Goal: Task Accomplishment & Management: Use online tool/utility

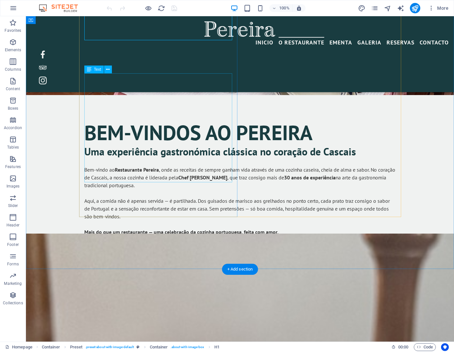
scroll to position [412, 0]
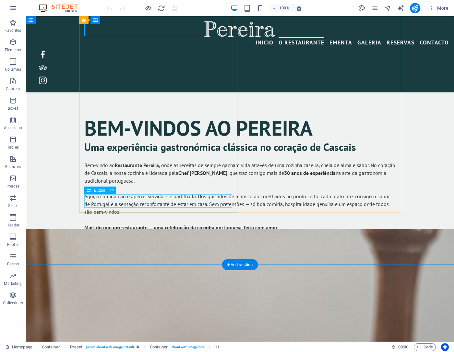
click at [130, 247] on div "Ver a Nossa Ementa" at bounding box center [240, 254] width 312 height 14
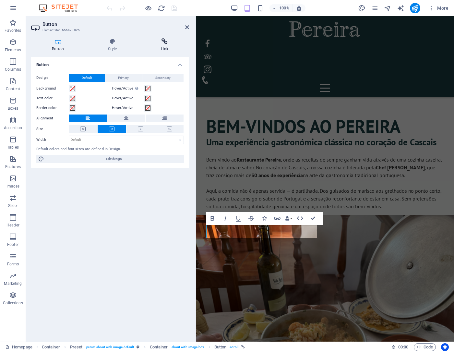
click at [164, 43] on icon at bounding box center [164, 41] width 49 height 6
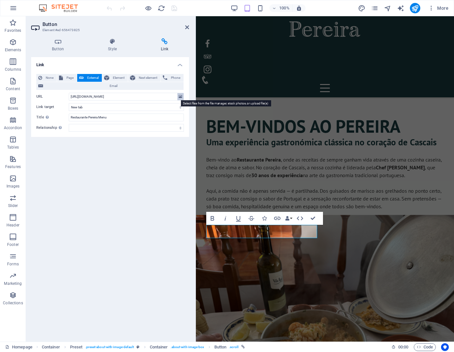
click at [181, 97] on icon at bounding box center [181, 96] width 4 height 7
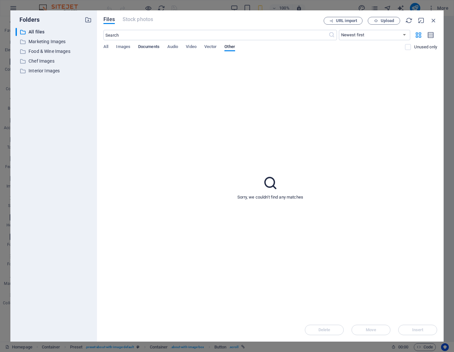
click at [149, 49] on span "Documents" at bounding box center [148, 47] width 21 height 9
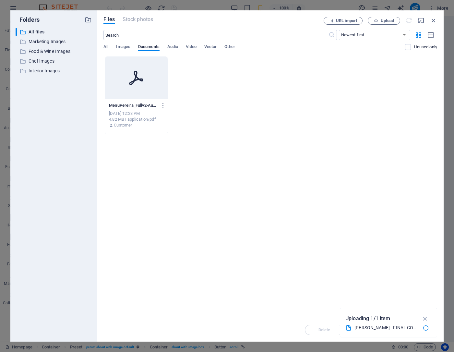
type input "[URL][DOMAIN_NAME]"
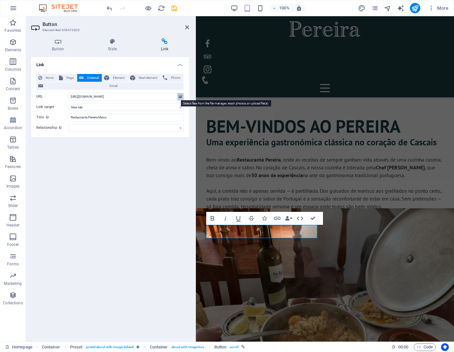
click at [180, 98] on icon at bounding box center [181, 96] width 4 height 7
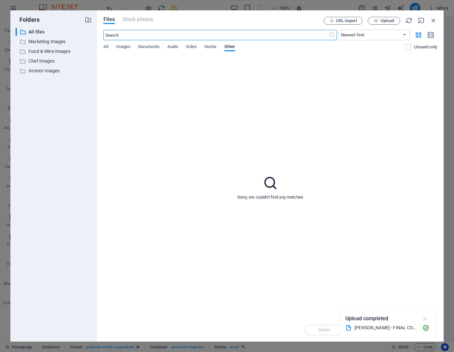
click at [427, 318] on icon "button" at bounding box center [425, 318] width 7 height 7
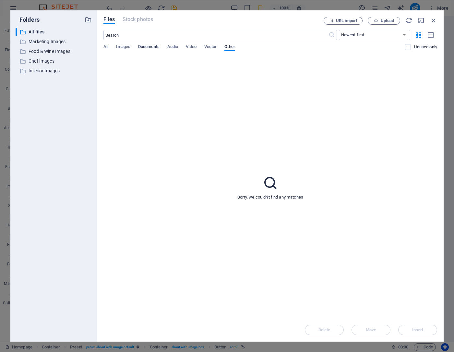
click at [148, 46] on span "Documents" at bounding box center [148, 47] width 21 height 9
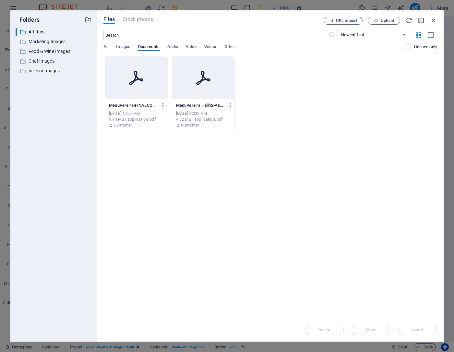
click at [162, 105] on icon "button" at bounding box center [163, 105] width 6 height 6
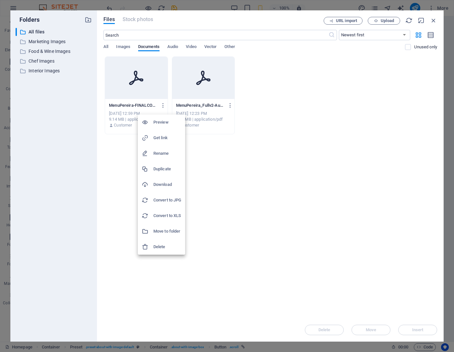
click at [162, 137] on h6 "Get link" at bounding box center [167, 138] width 28 height 8
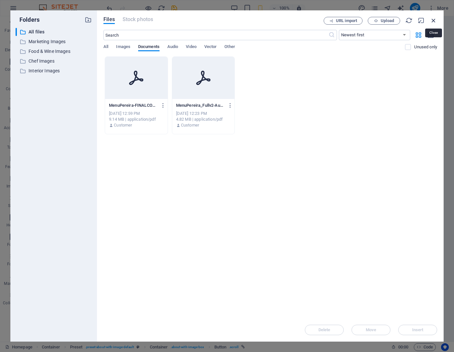
click at [434, 21] on icon "button" at bounding box center [433, 20] width 7 height 7
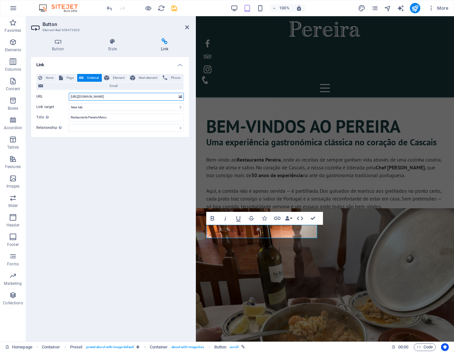
click at [120, 96] on input "[URL][DOMAIN_NAME]" at bounding box center [126, 97] width 115 height 8
click at [131, 153] on div "Link None Page External Element Next element Phone Email Page Homepage Condiçõe…" at bounding box center [110, 196] width 158 height 279
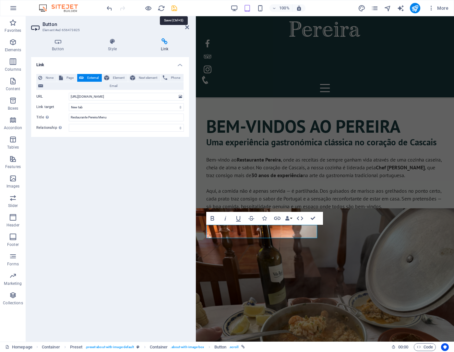
click at [175, 9] on icon "save" at bounding box center [174, 8] width 7 height 7
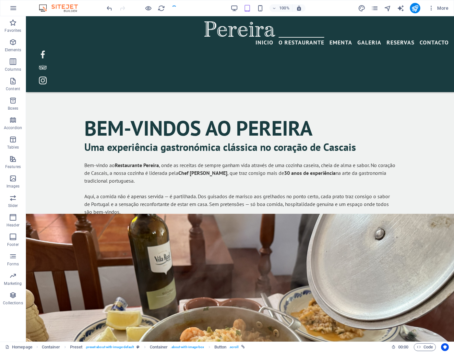
checkbox input "false"
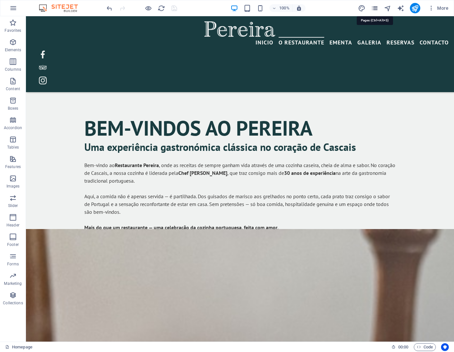
click at [375, 6] on icon "pages" at bounding box center [374, 8] width 7 height 7
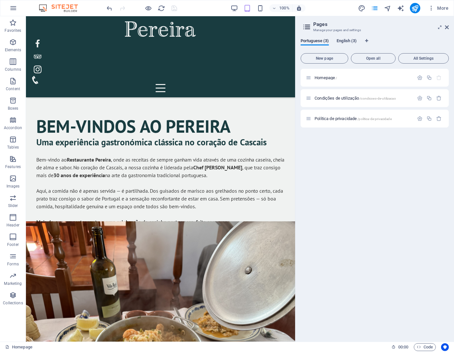
click at [349, 39] on span "English (3)" at bounding box center [347, 41] width 20 height 9
click at [333, 76] on span "Homepage /" at bounding box center [326, 77] width 22 height 5
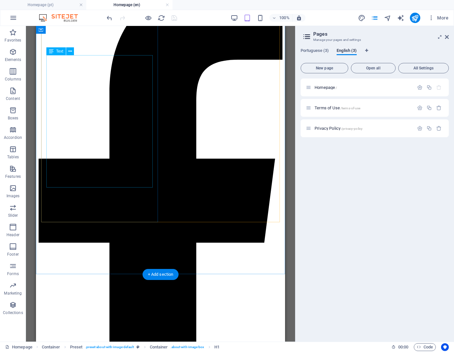
scroll to position [427, 0]
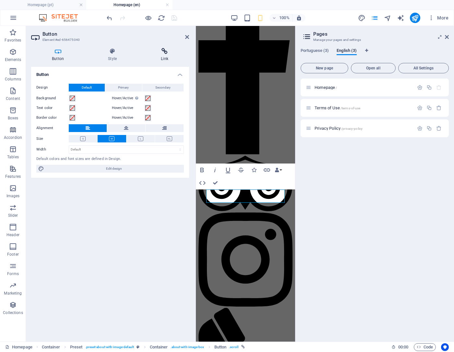
click at [162, 57] on h4 "Link" at bounding box center [164, 55] width 49 height 14
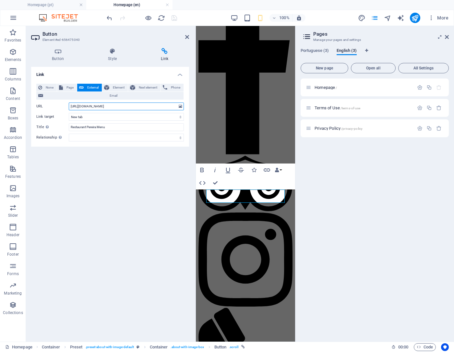
click at [127, 105] on input "[URL][DOMAIN_NAME]" at bounding box center [126, 106] width 115 height 8
paste input "9663737/MenuPereira-FINALCOMPLETO_V5-YJKlkCluLoT6Vt3vzEV6VQ"
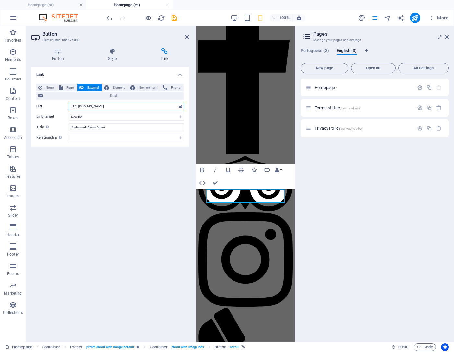
type input "[URL][DOMAIN_NAME]"
click at [152, 166] on div "Link None Page External Element Next element Phone Email Page Homepage Condiçõe…" at bounding box center [110, 201] width 158 height 269
click at [174, 17] on icon "save" at bounding box center [174, 17] width 7 height 7
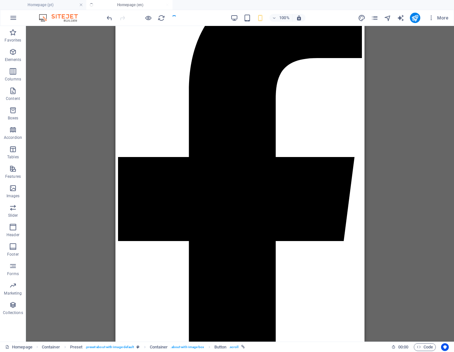
checkbox input "false"
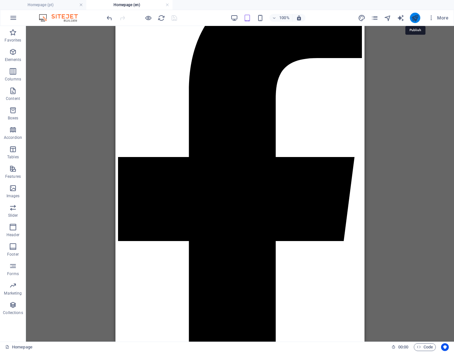
click at [415, 18] on icon "publish" at bounding box center [414, 17] width 7 height 7
